Goal: Book appointment/travel/reservation

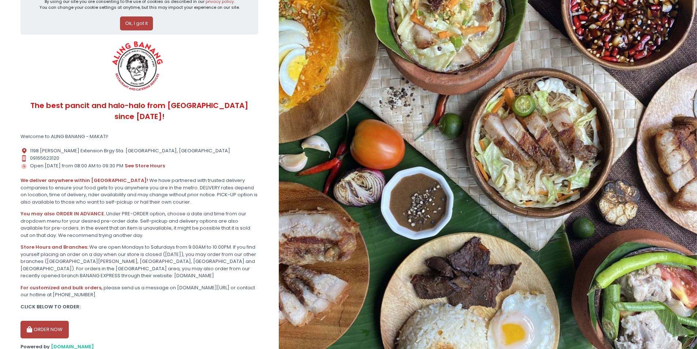
scroll to position [32, 0]
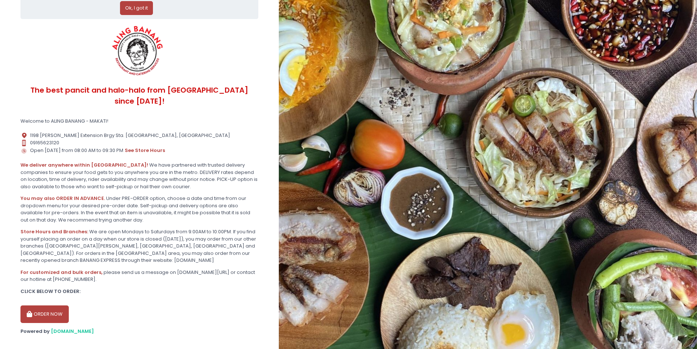
click at [31, 305] on button "ORDER NOW" at bounding box center [44, 314] width 48 height 18
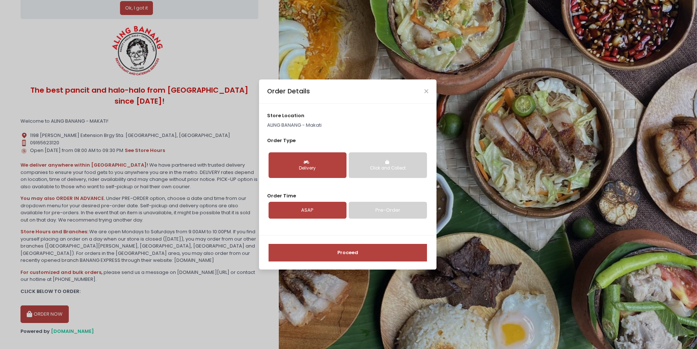
click at [371, 214] on link "Pre-Order" at bounding box center [388, 210] width 78 height 17
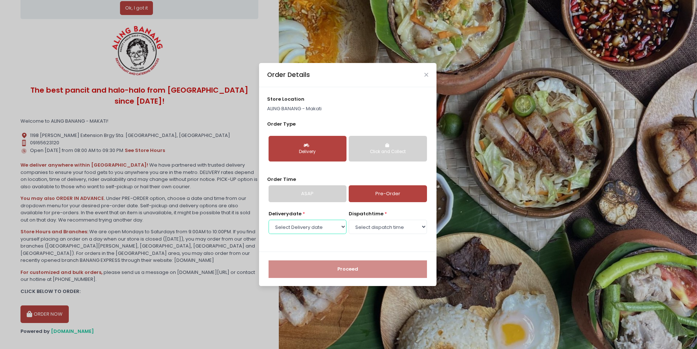
click at [337, 228] on select "Select Delivery date [DATE] [DATE] [DATE] [DATE] [DATE] [DATE] [DATE] [DATE] [D…" at bounding box center [308, 227] width 78 height 14
select select "[DATE]"
click at [269, 220] on select "Select Delivery date [DATE] [DATE] [DATE] [DATE] [DATE] [DATE] [DATE] [DATE] [D…" at bounding box center [308, 227] width 78 height 14
click at [373, 227] on select "Select dispatch time 08:00 AM - 08:30 AM 08:30 AM - 09:00 AM 09:00 AM - 09:30 A…" at bounding box center [388, 227] width 78 height 14
select select "14:00"
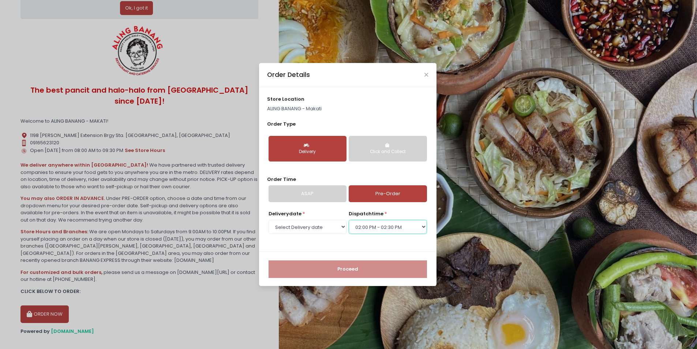
click at [349, 220] on select "Select dispatch time 08:00 AM - 08:30 AM 08:30 AM - 09:00 AM 09:00 AM - 09:30 A…" at bounding box center [388, 227] width 78 height 14
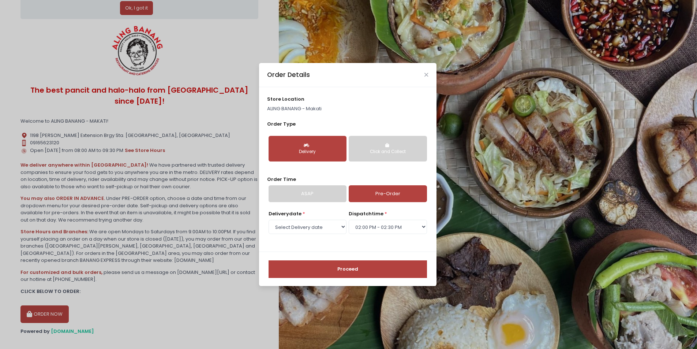
click at [347, 270] on button "Proceed" at bounding box center [348, 269] width 158 height 18
